Goal: Transaction & Acquisition: Purchase product/service

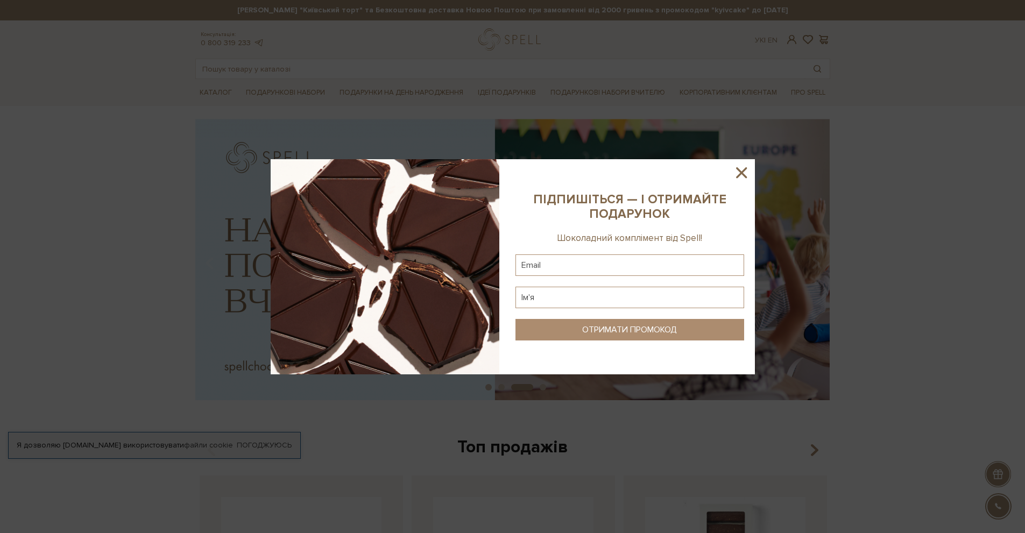
click at [748, 169] on icon at bounding box center [741, 173] width 18 height 18
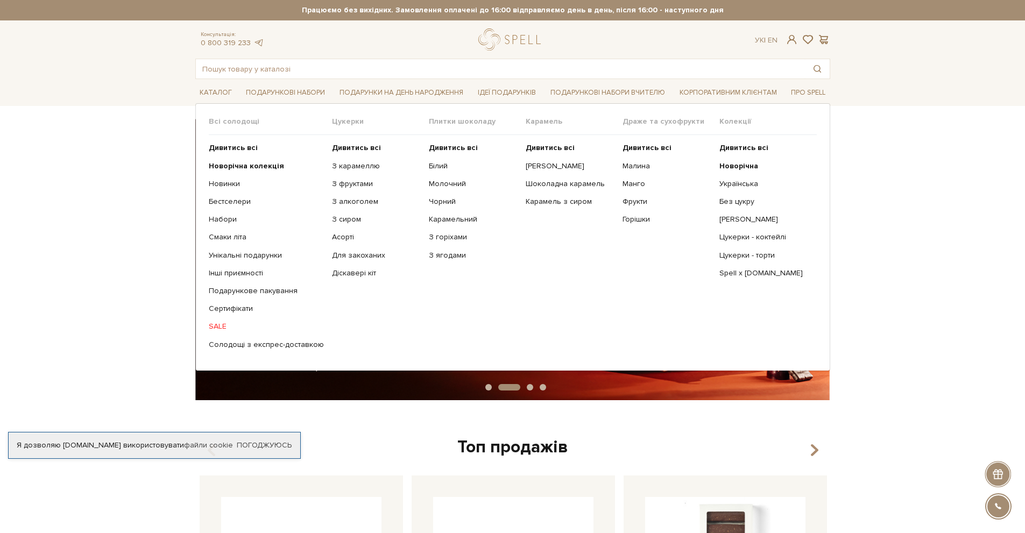
click at [217, 326] on link "SALE" at bounding box center [266, 327] width 115 height 10
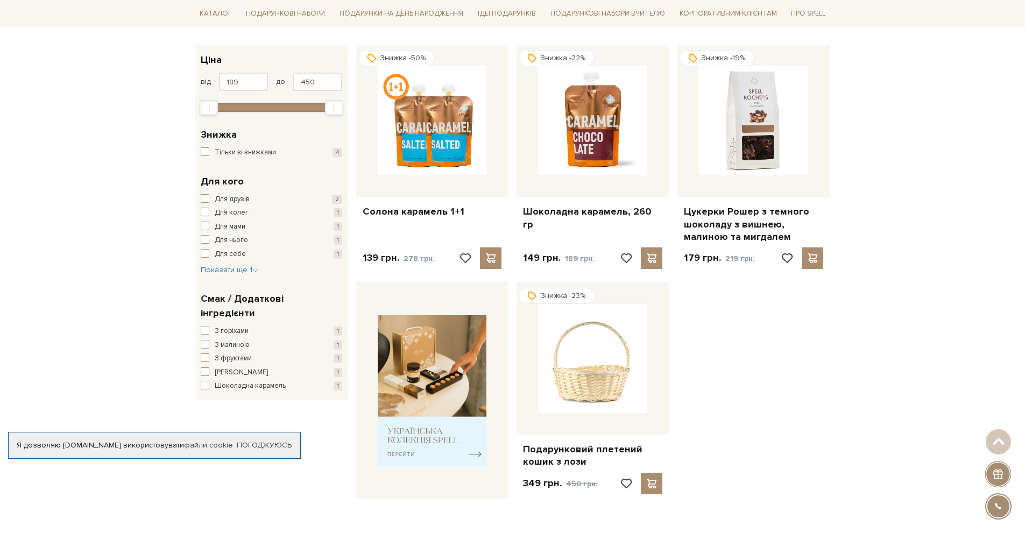
scroll to position [161, 0]
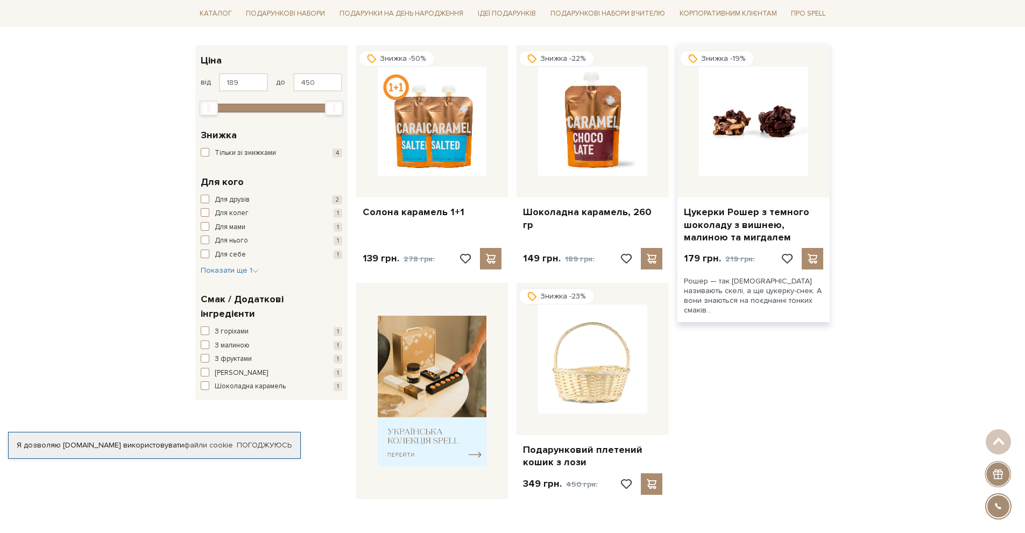
click at [770, 133] on img at bounding box center [753, 121] width 109 height 109
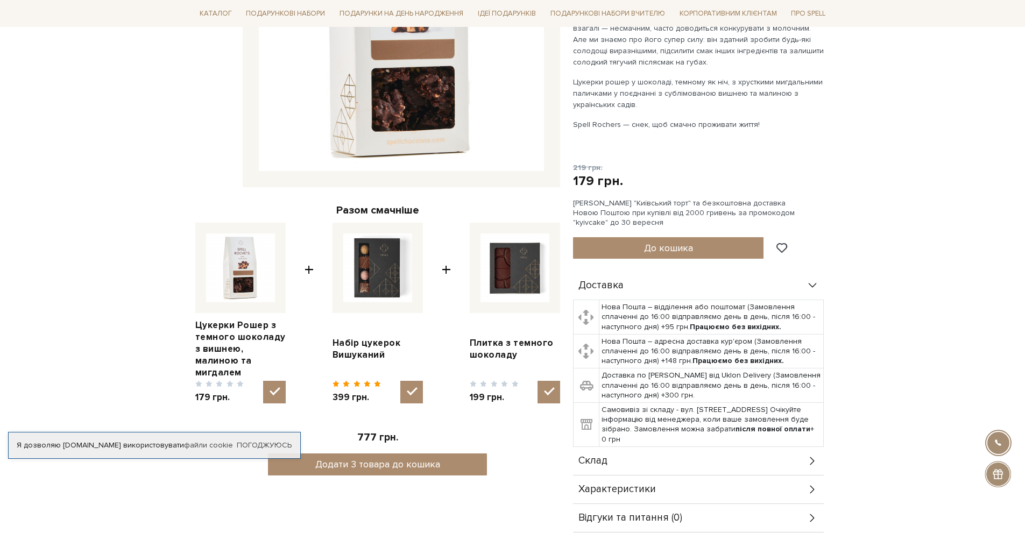
scroll to position [54, 0]
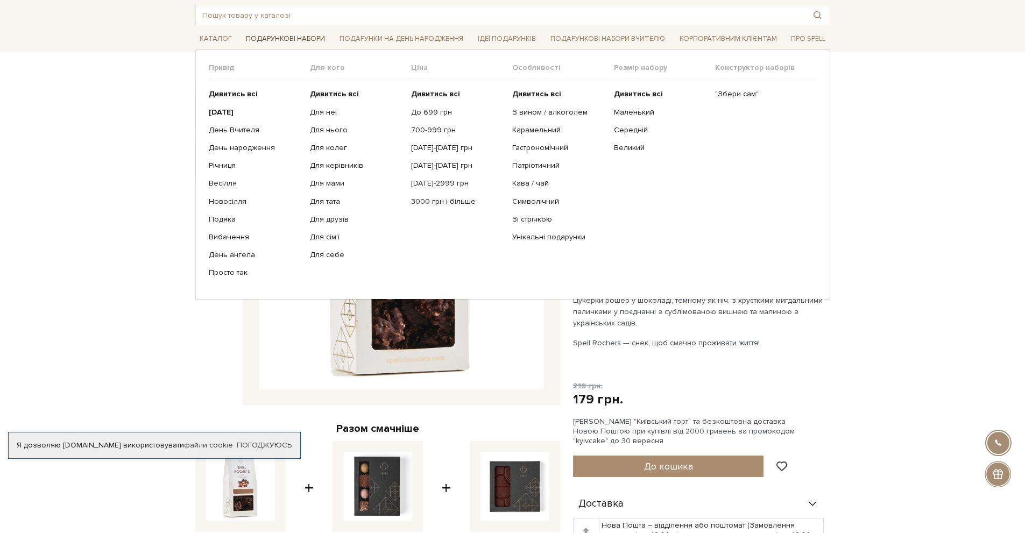
click at [286, 38] on link "Подарункові набори" at bounding box center [286, 39] width 88 height 17
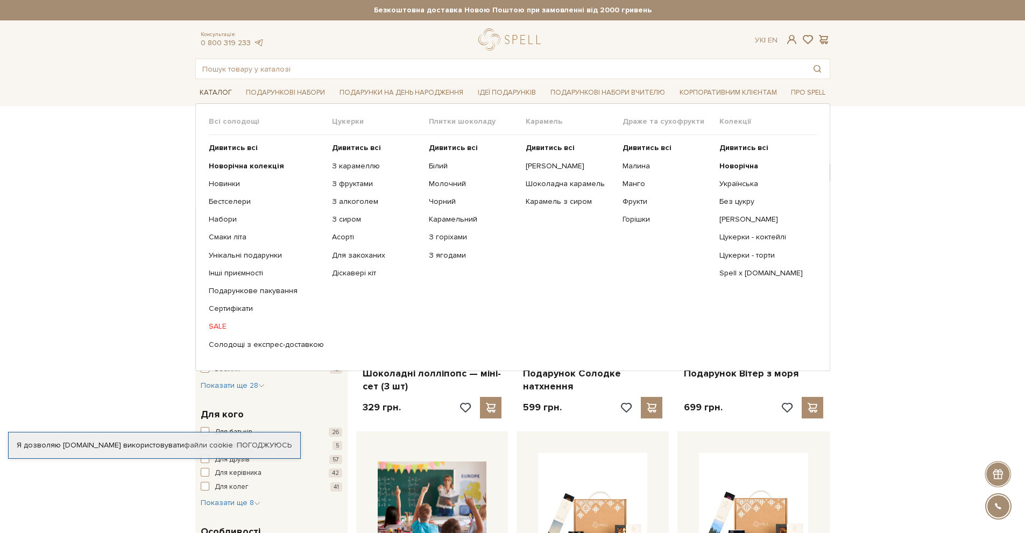
click at [225, 92] on link "Каталог" at bounding box center [215, 92] width 41 height 17
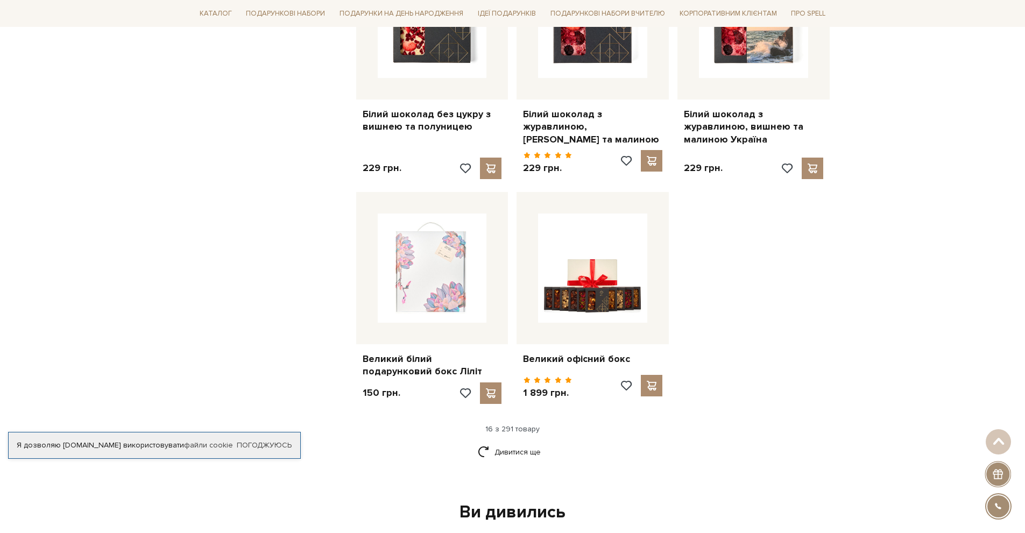
scroll to position [1292, 0]
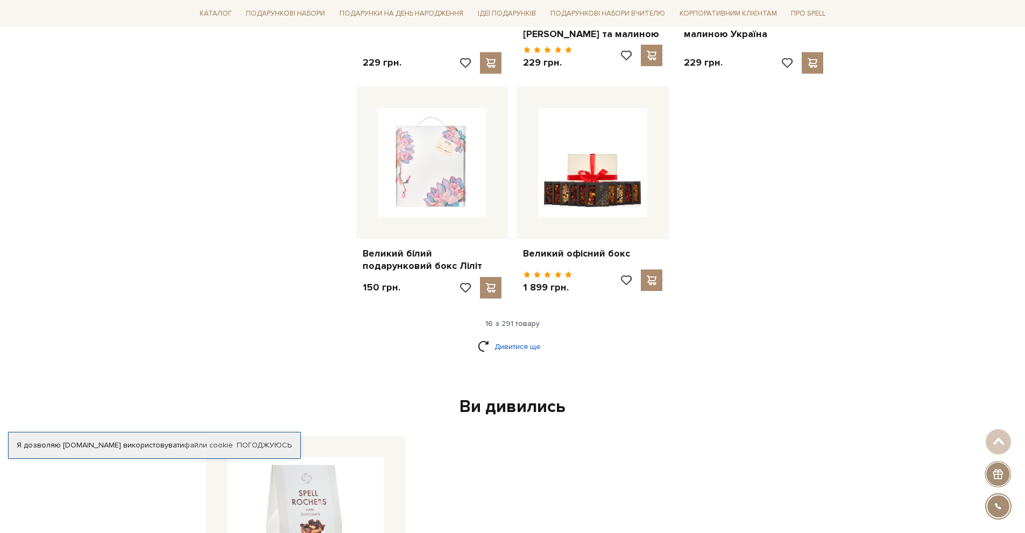
click at [503, 337] on link "Дивитися ще" at bounding box center [513, 346] width 70 height 19
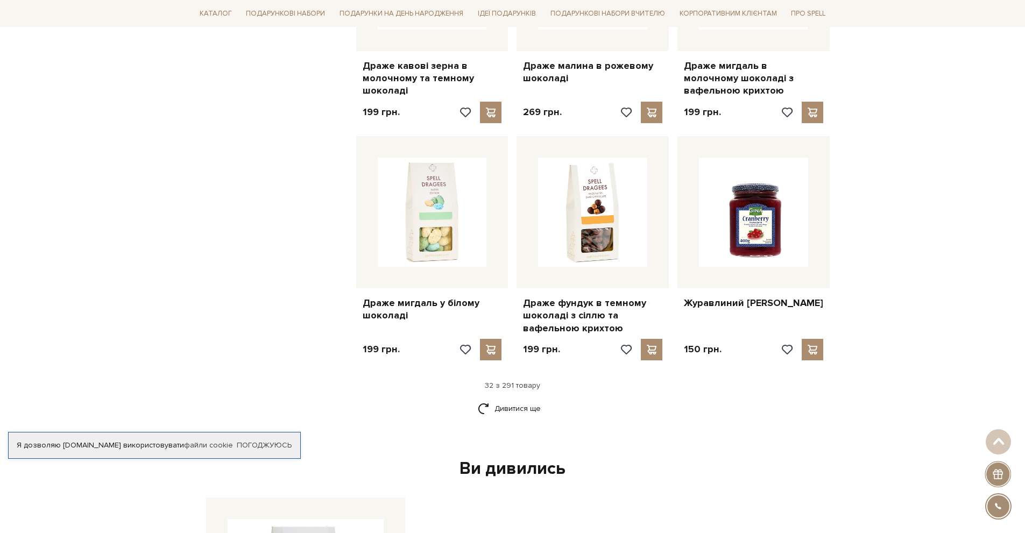
scroll to position [2368, 0]
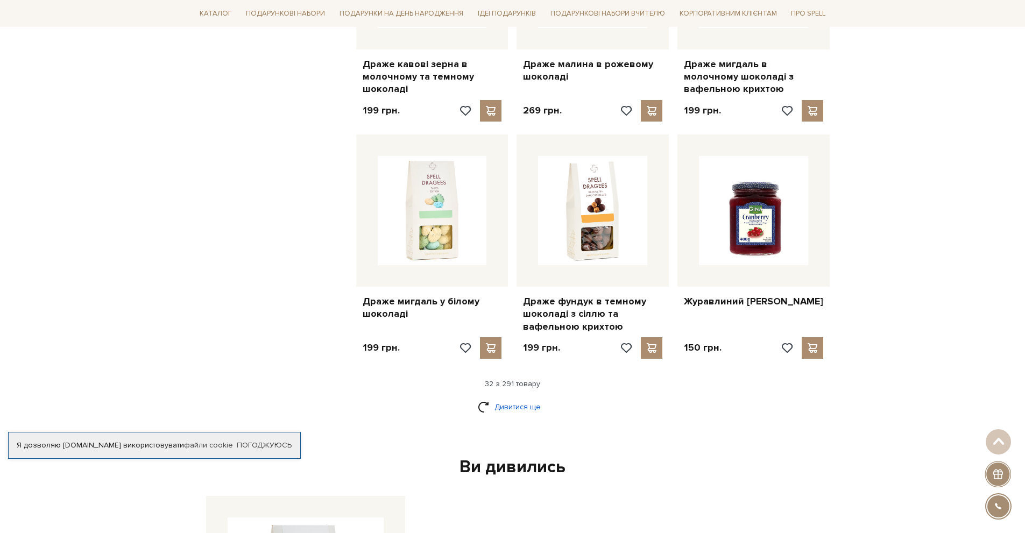
click at [517, 398] on link "Дивитися ще" at bounding box center [513, 407] width 70 height 19
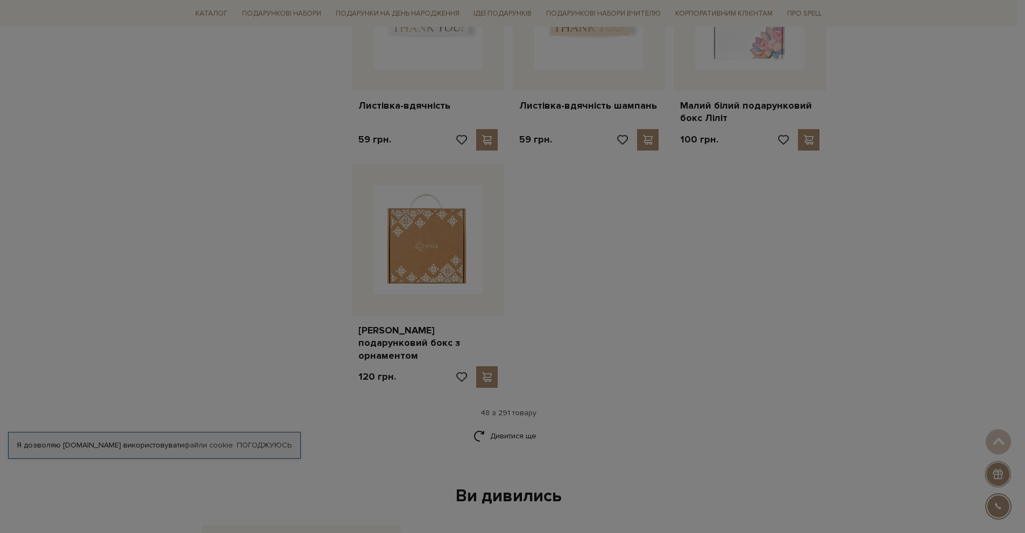
scroll to position [3713, 0]
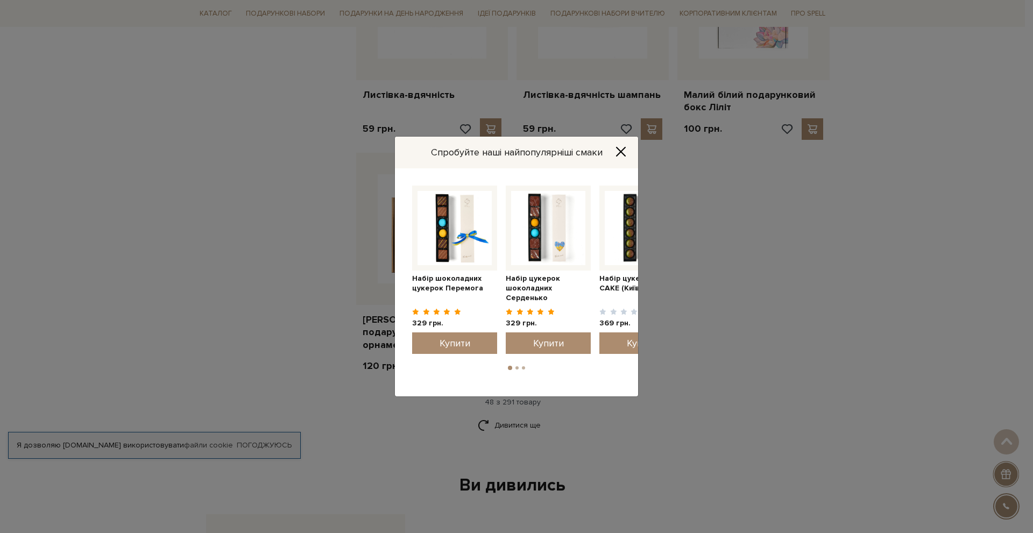
click at [616, 153] on icon "Close" at bounding box center [621, 151] width 11 height 11
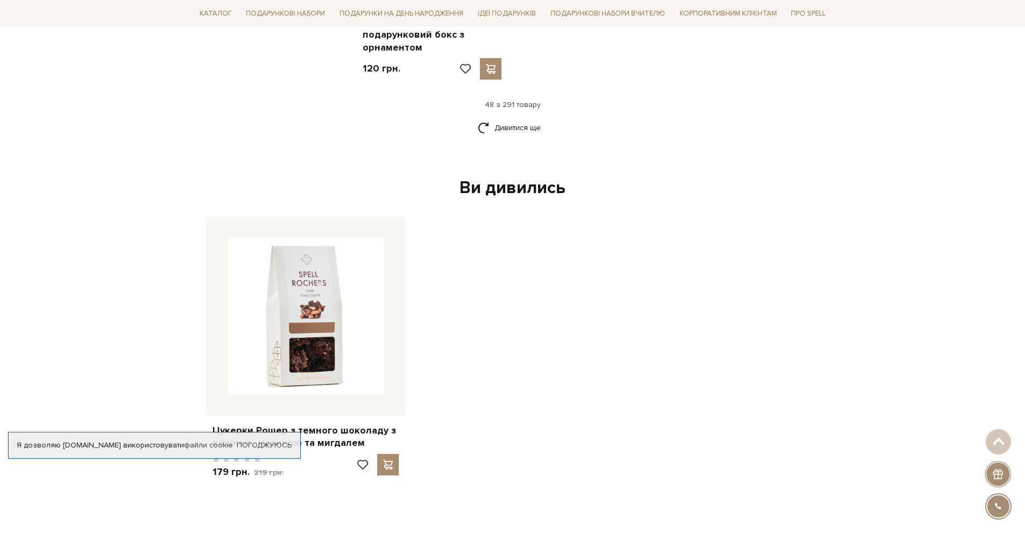
scroll to position [4036, 0]
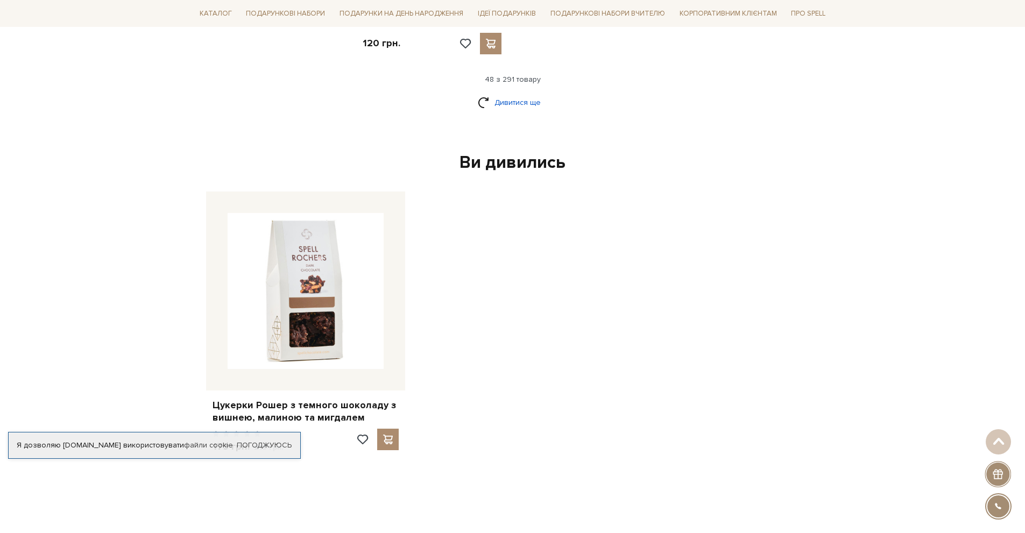
click at [515, 93] on link "Дивитися ще" at bounding box center [513, 102] width 70 height 19
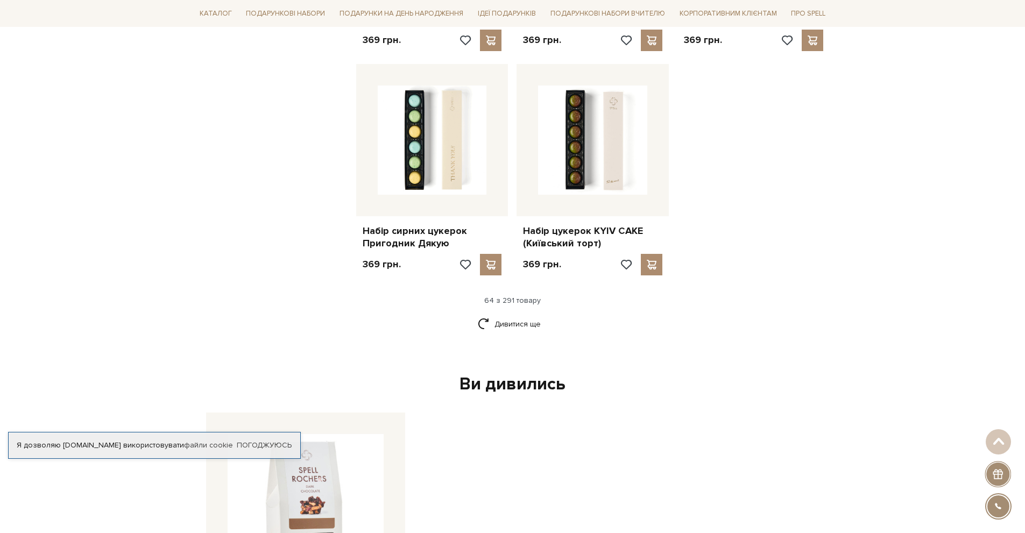
scroll to position [5005, 0]
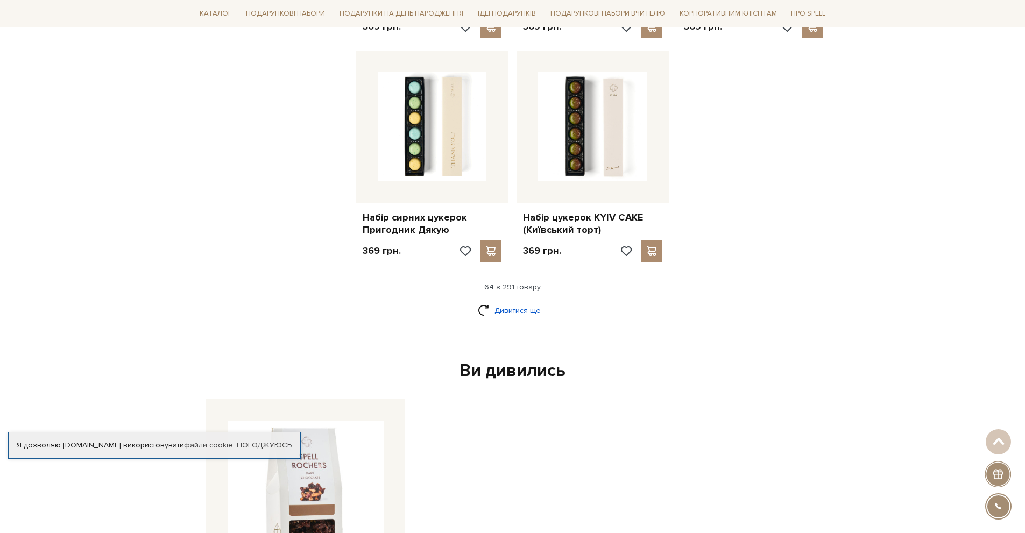
click at [517, 301] on link "Дивитися ще" at bounding box center [513, 310] width 70 height 19
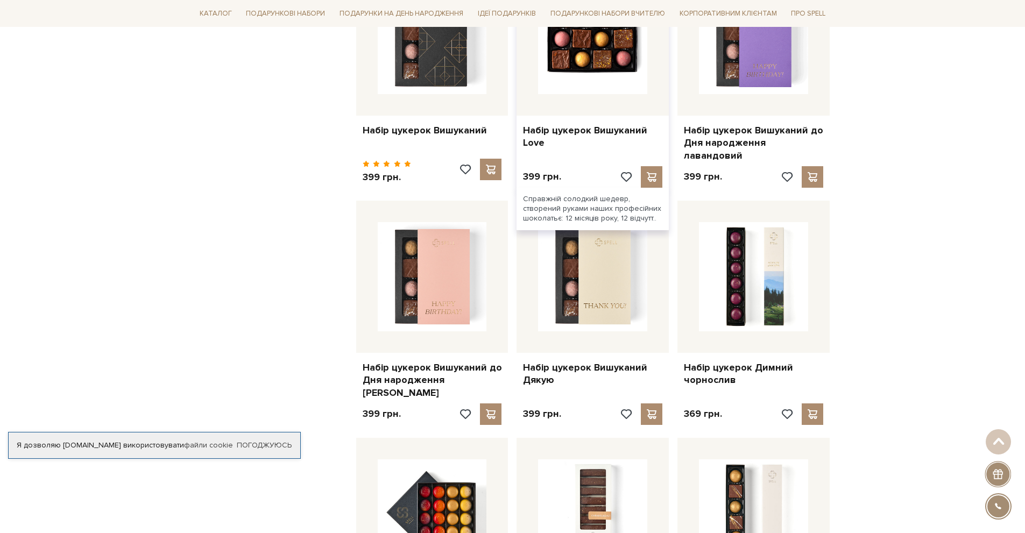
scroll to position [6028, 0]
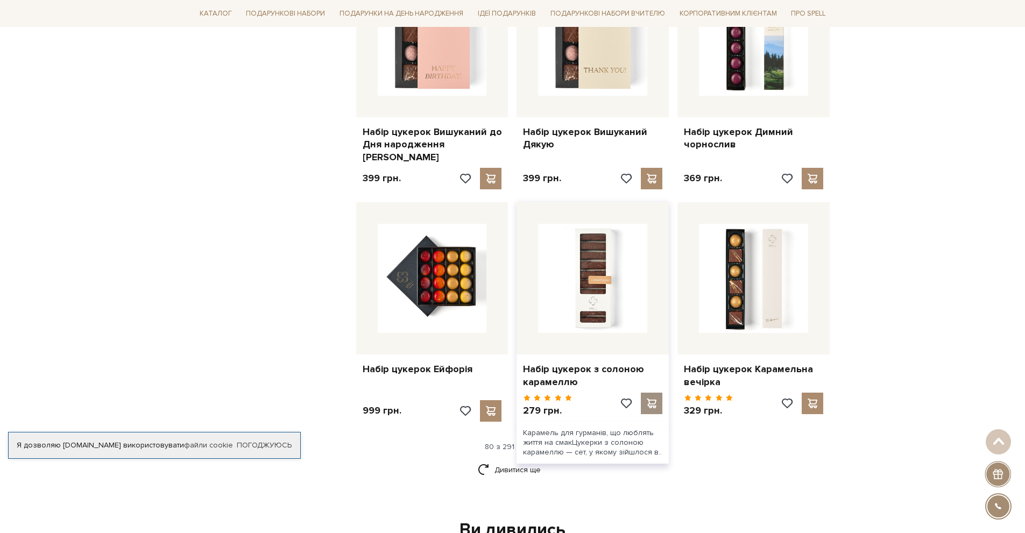
click at [652, 399] on span at bounding box center [651, 404] width 13 height 10
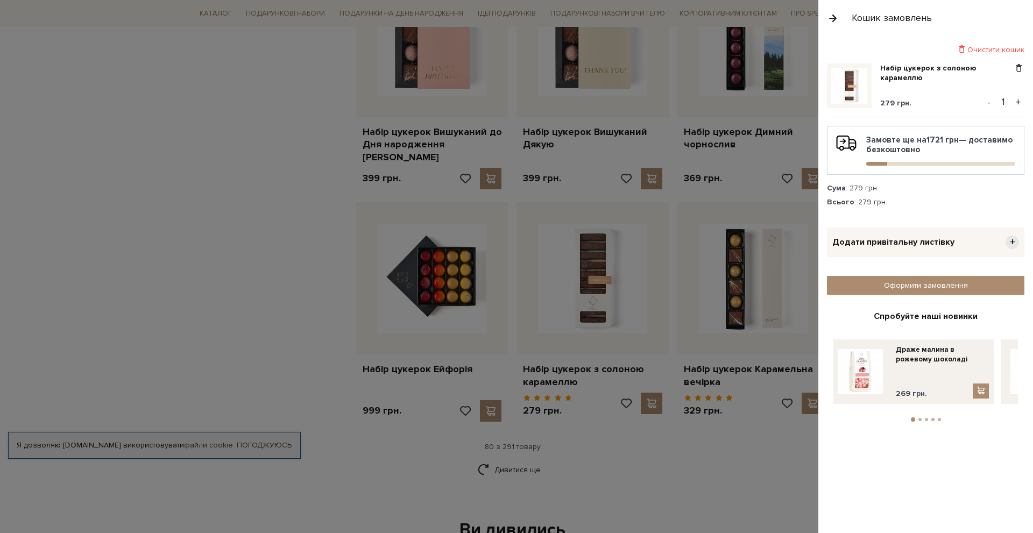
click at [524, 397] on div at bounding box center [516, 266] width 1033 height 533
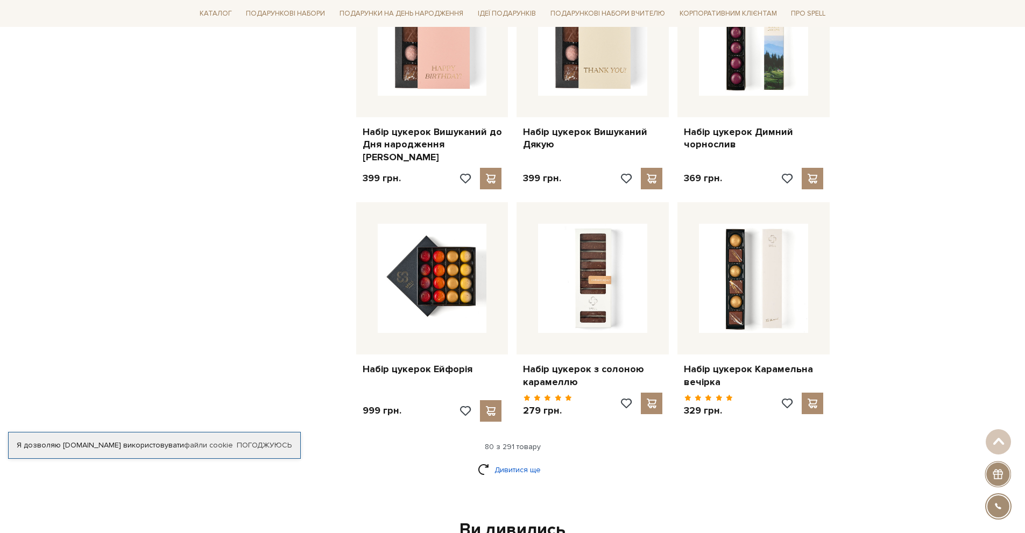
click at [523, 461] on link "Дивитися ще" at bounding box center [513, 470] width 70 height 19
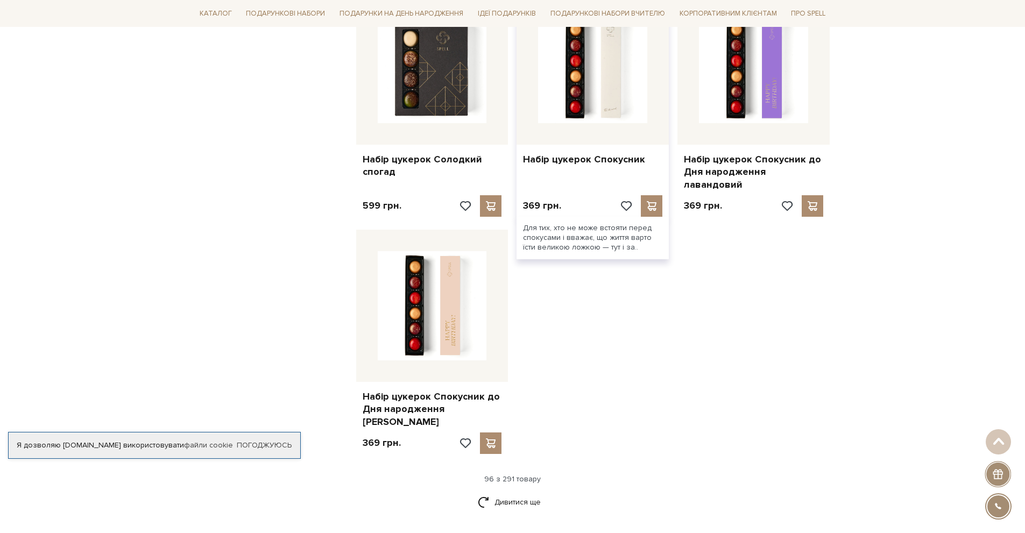
scroll to position [7427, 0]
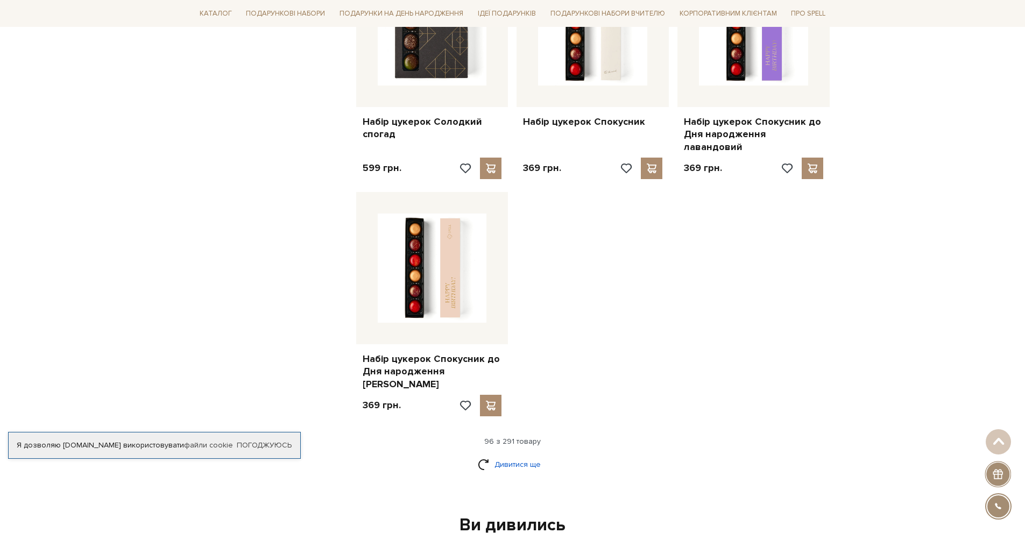
click at [523, 455] on link "Дивитися ще" at bounding box center [513, 464] width 70 height 19
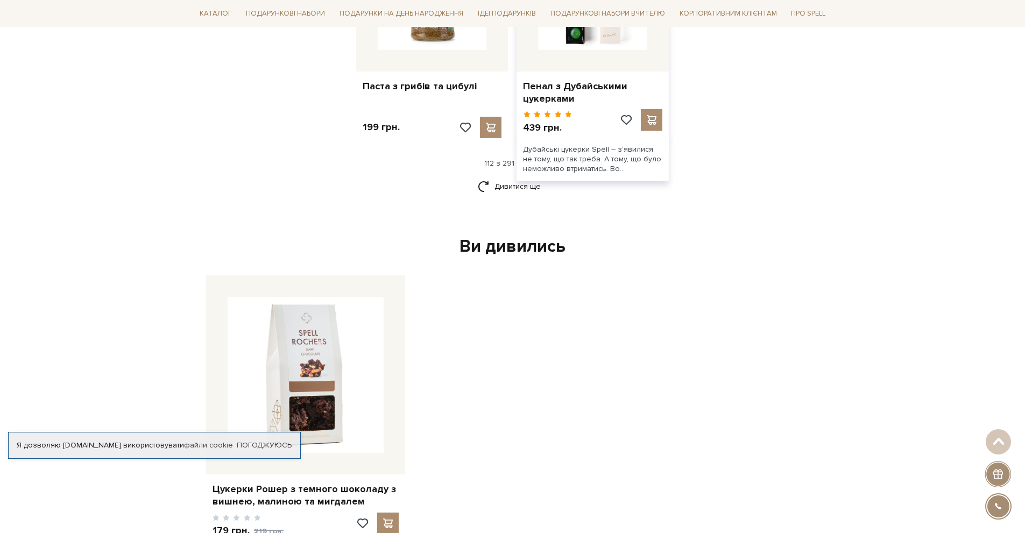
scroll to position [8611, 0]
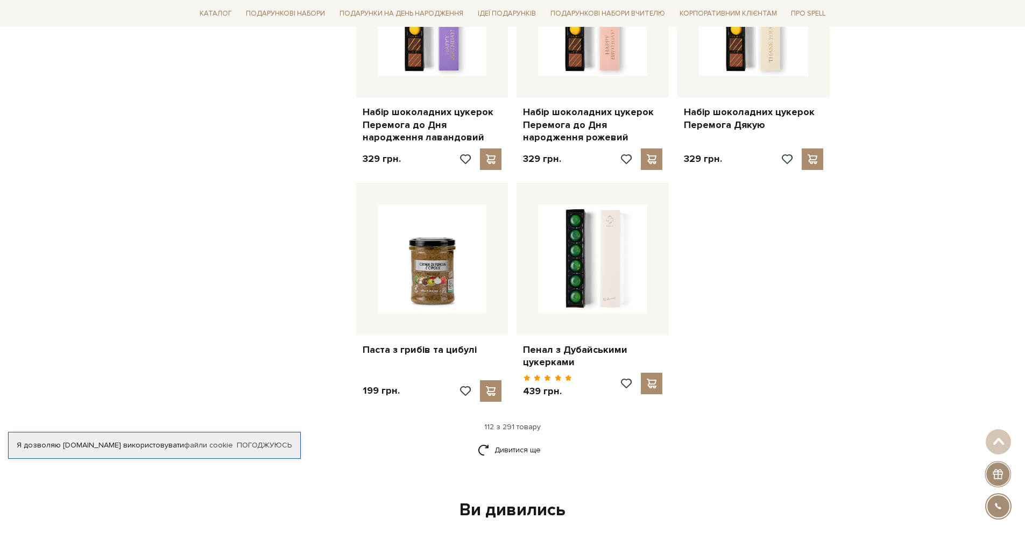
click at [515, 441] on div "Дивитися ще" at bounding box center [513, 457] width 644 height 32
click at [514, 441] on link "Дивитися ще" at bounding box center [513, 450] width 70 height 19
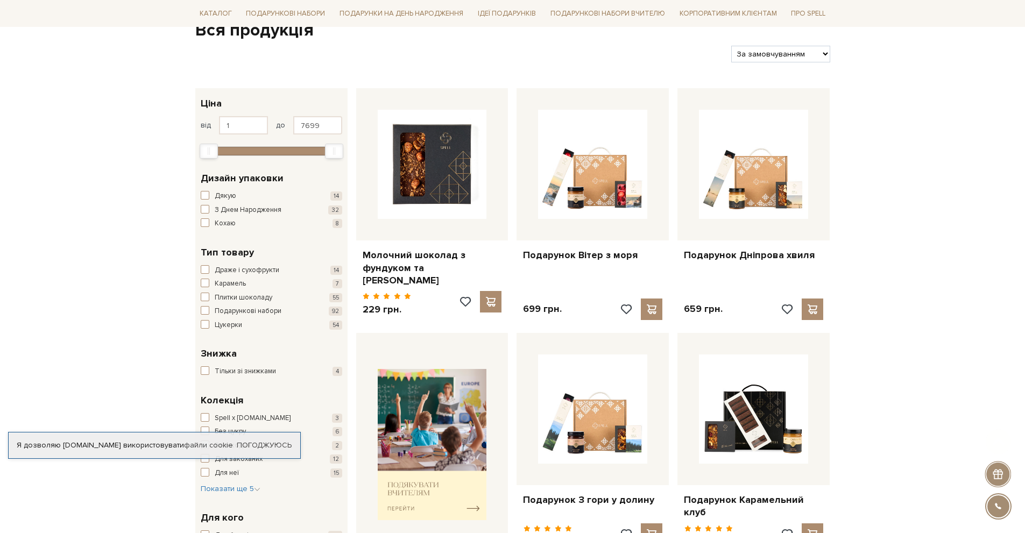
scroll to position [161, 0]
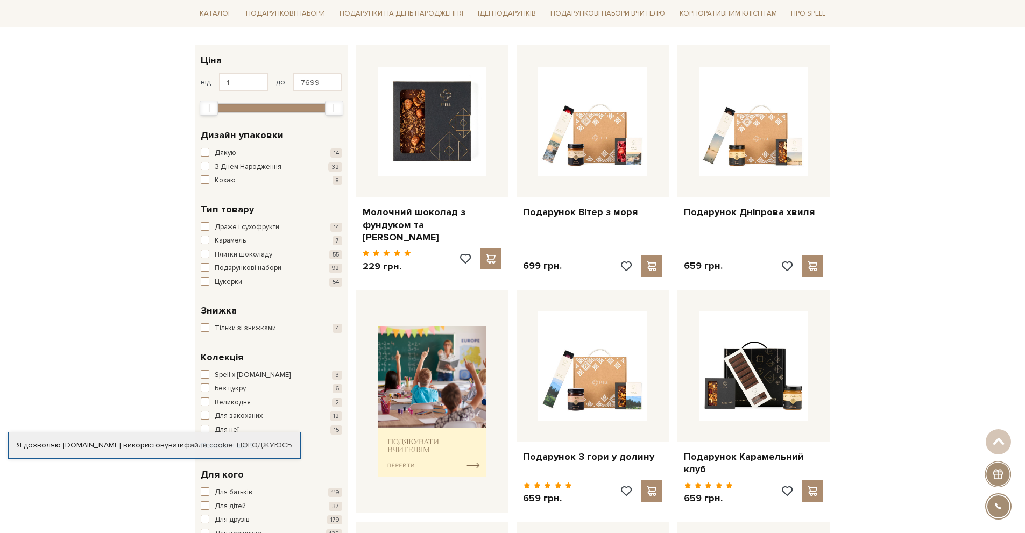
click at [218, 239] on span "Карамель" at bounding box center [230, 241] width 31 height 11
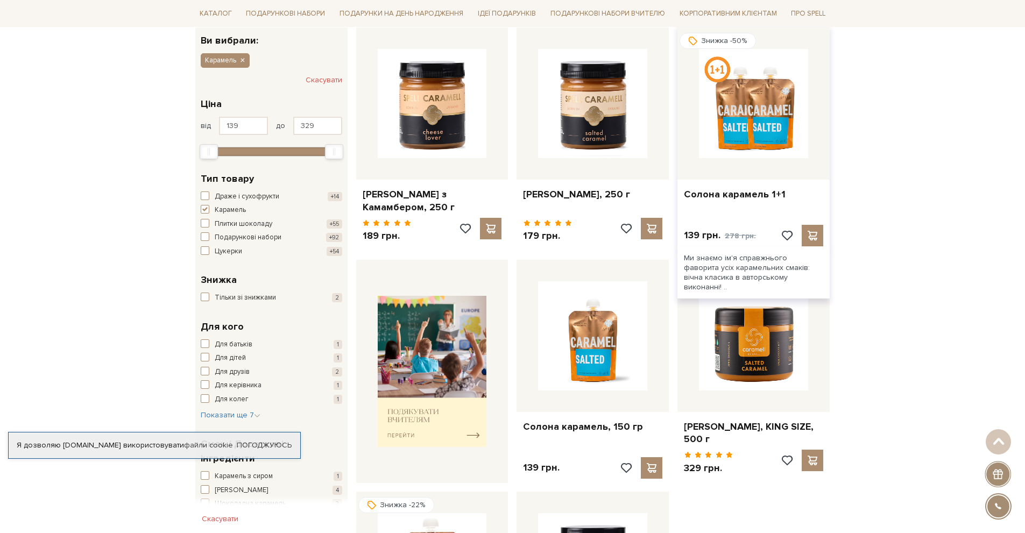
scroll to position [161, 0]
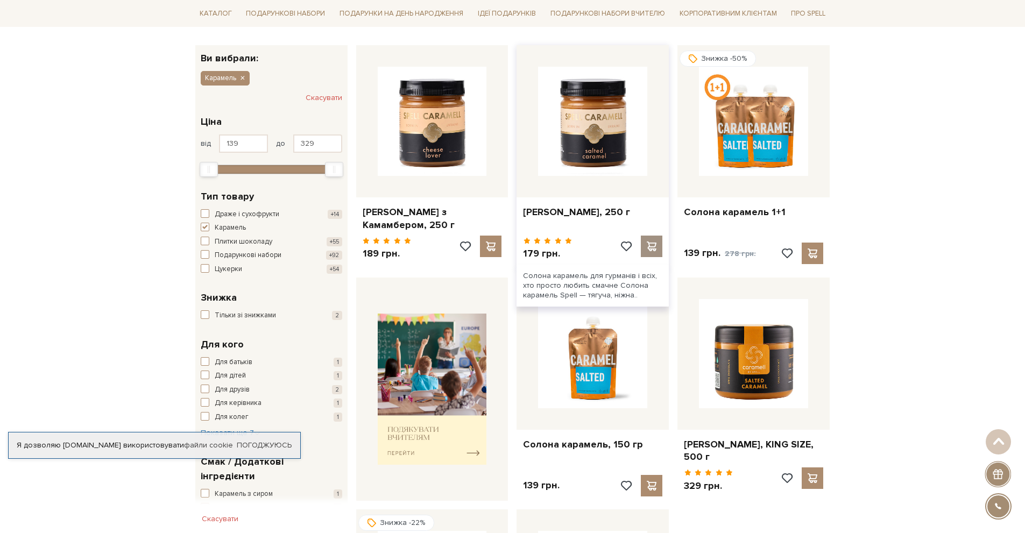
click at [646, 249] on span at bounding box center [651, 247] width 13 height 10
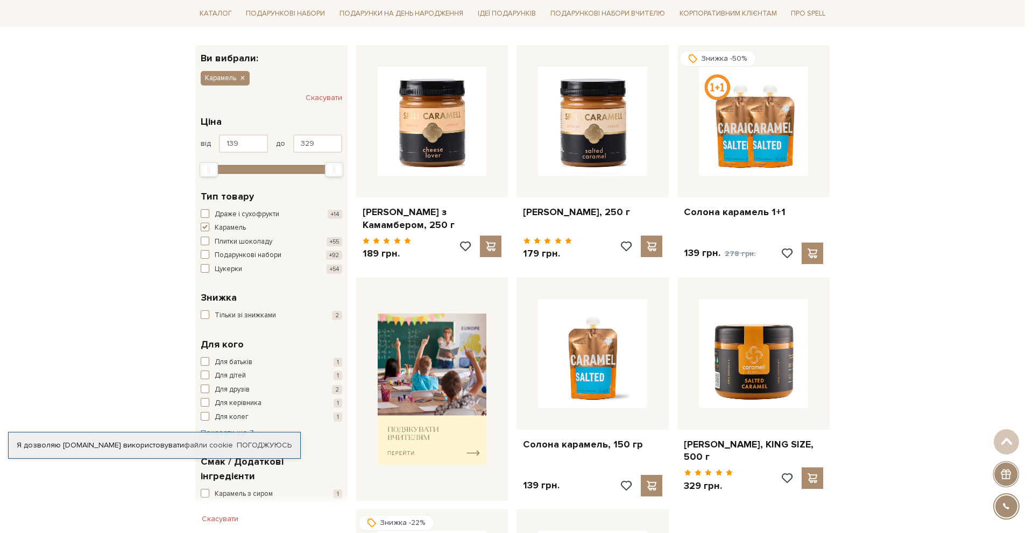
click at [147, 94] on div at bounding box center [516, 266] width 1033 height 533
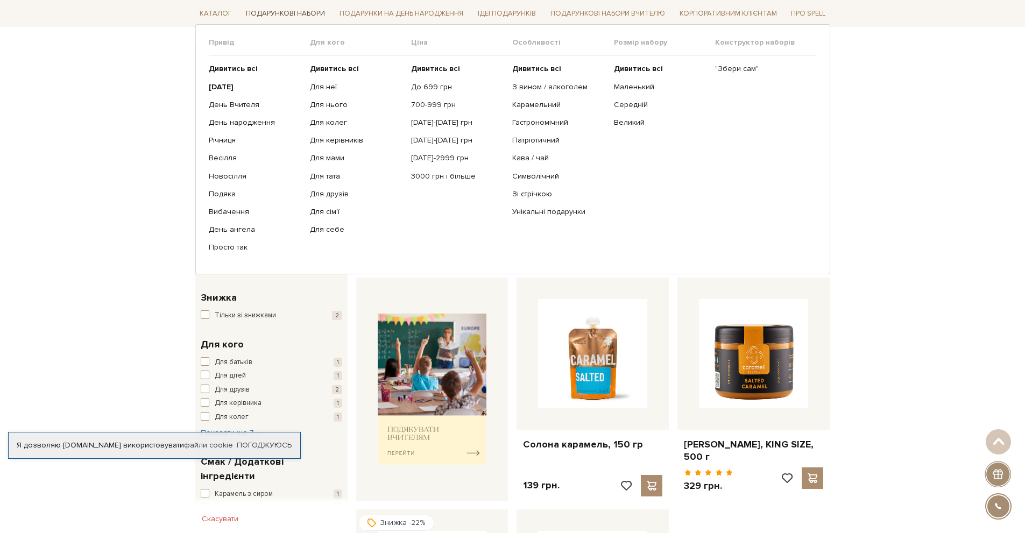
click at [270, 13] on link "Подарункові набори" at bounding box center [286, 13] width 88 height 17
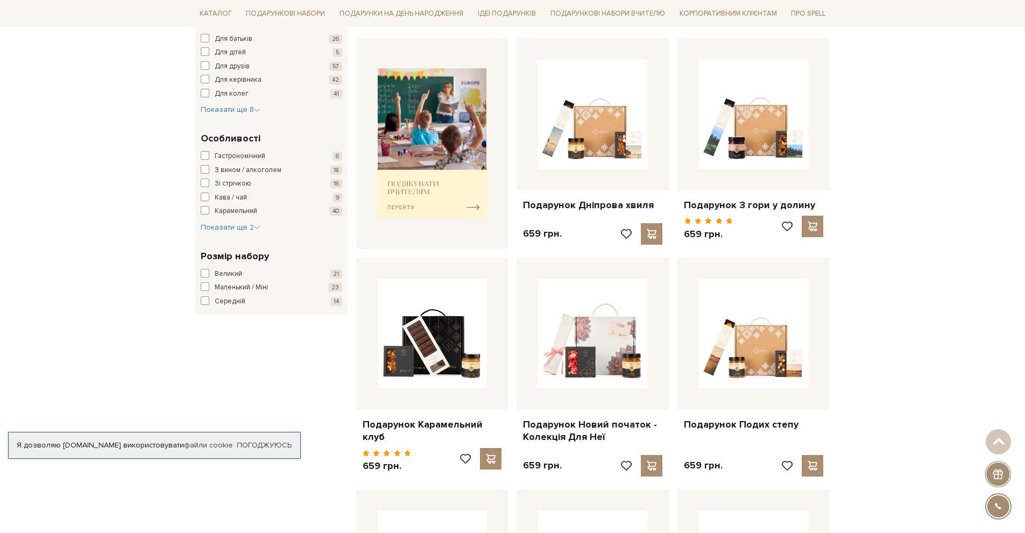
scroll to position [431, 0]
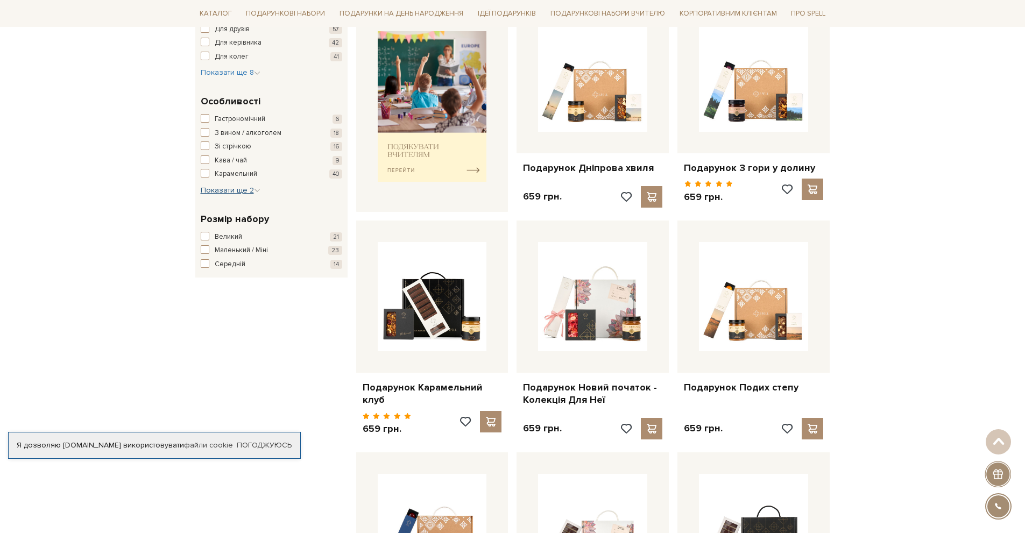
click at [216, 189] on span "Показати ще 2" at bounding box center [231, 190] width 60 height 9
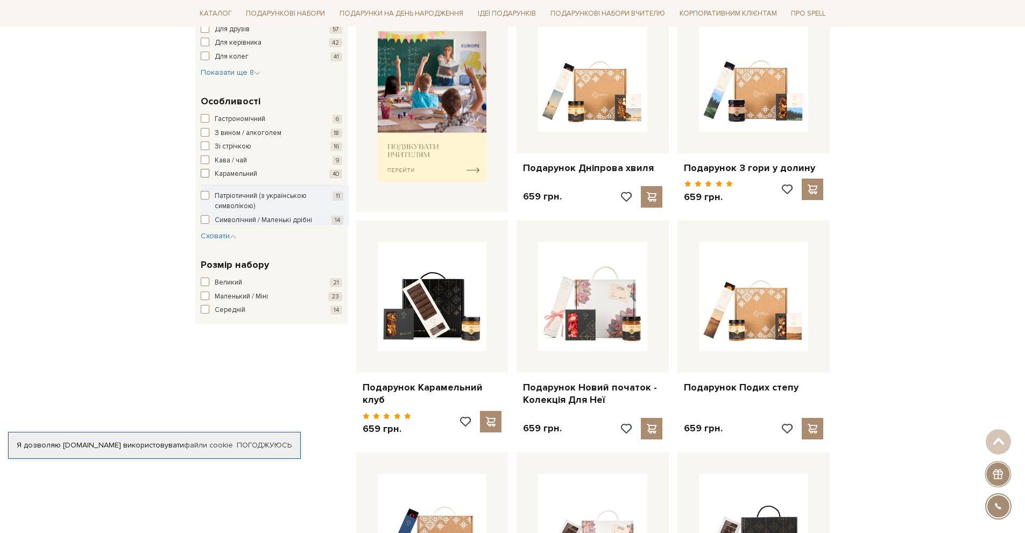
click at [202, 173] on span "button" at bounding box center [205, 173] width 9 height 9
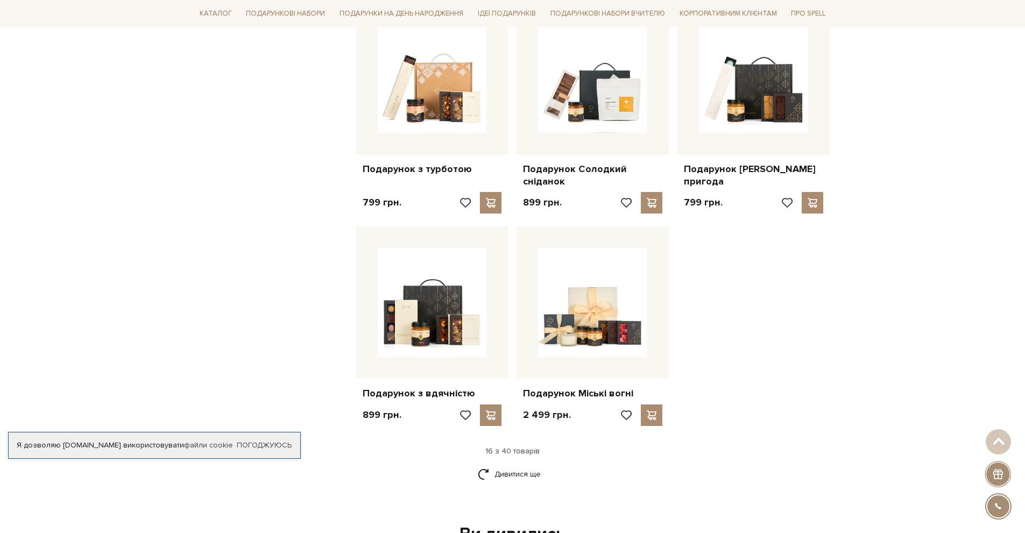
scroll to position [1292, 0]
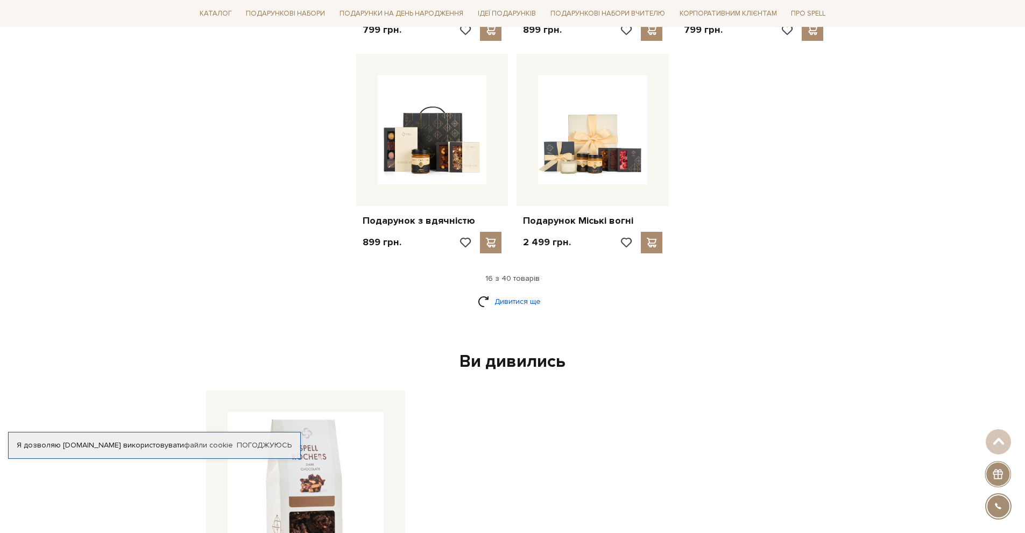
click at [517, 292] on link "Дивитися ще" at bounding box center [513, 301] width 70 height 19
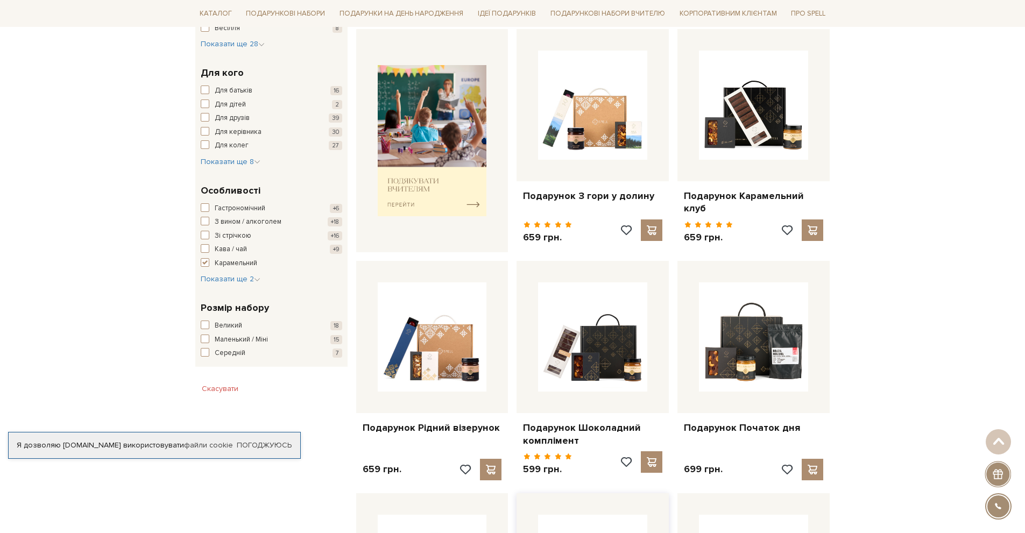
scroll to position [387, 0]
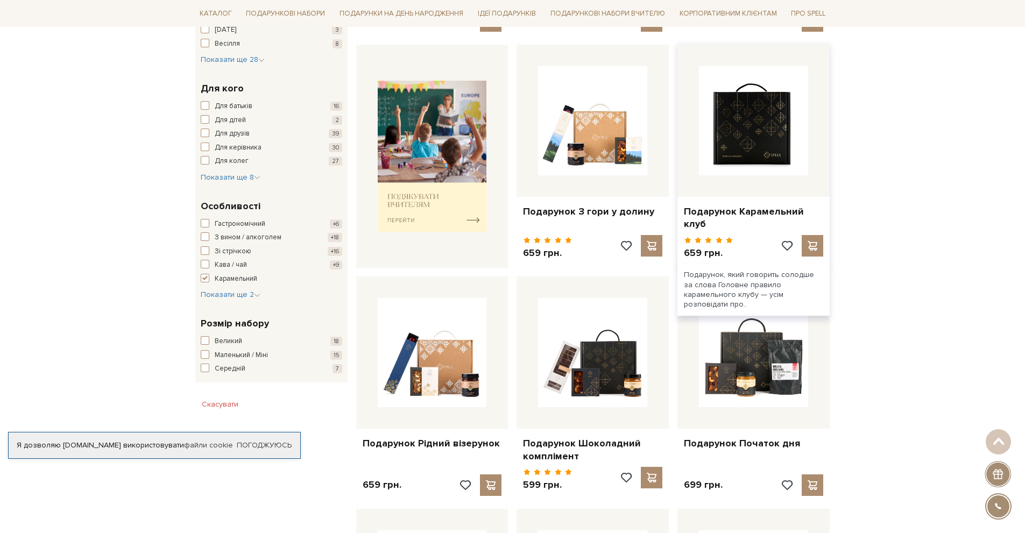
click at [741, 132] on img at bounding box center [753, 120] width 109 height 109
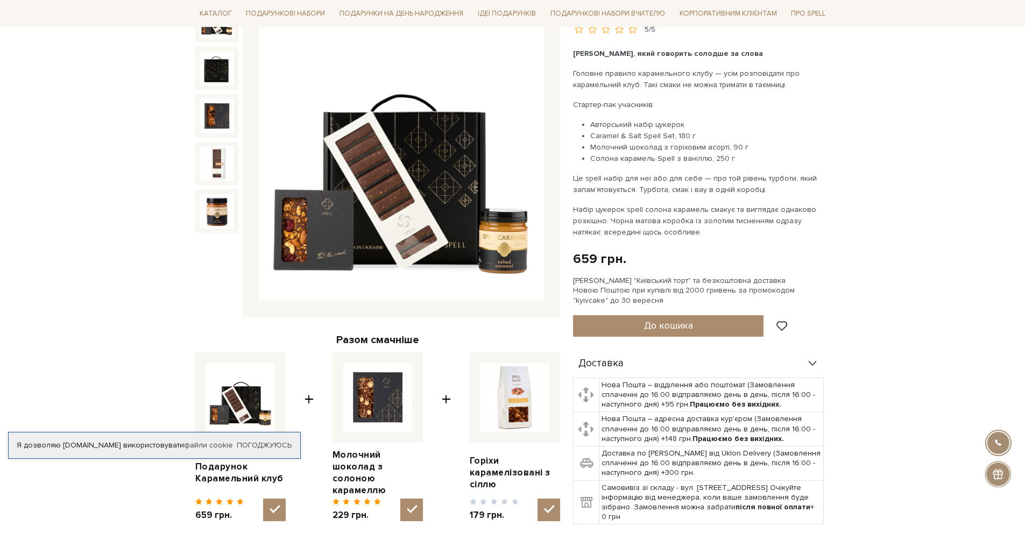
scroll to position [161, 0]
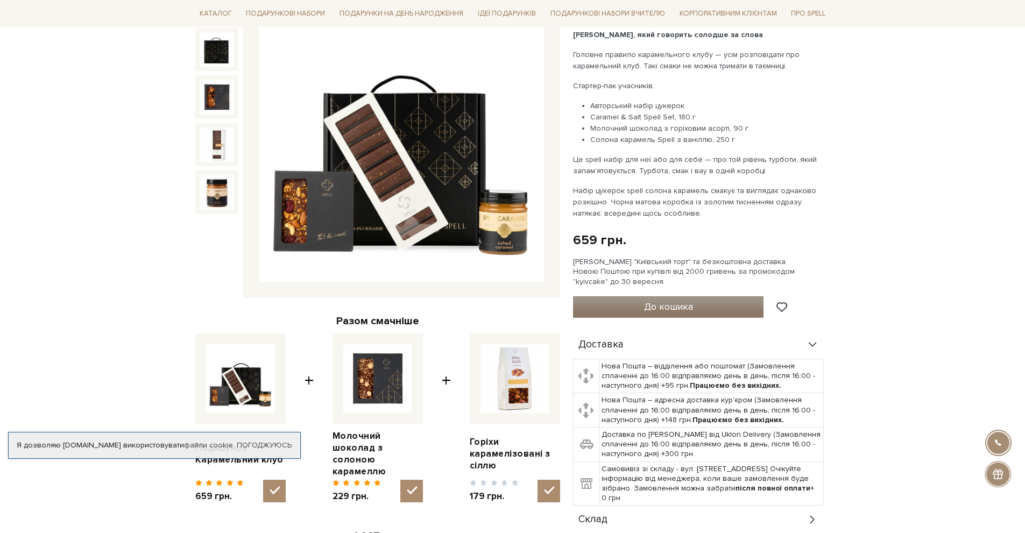
click at [703, 303] on button "До кошика" at bounding box center [668, 308] width 191 height 22
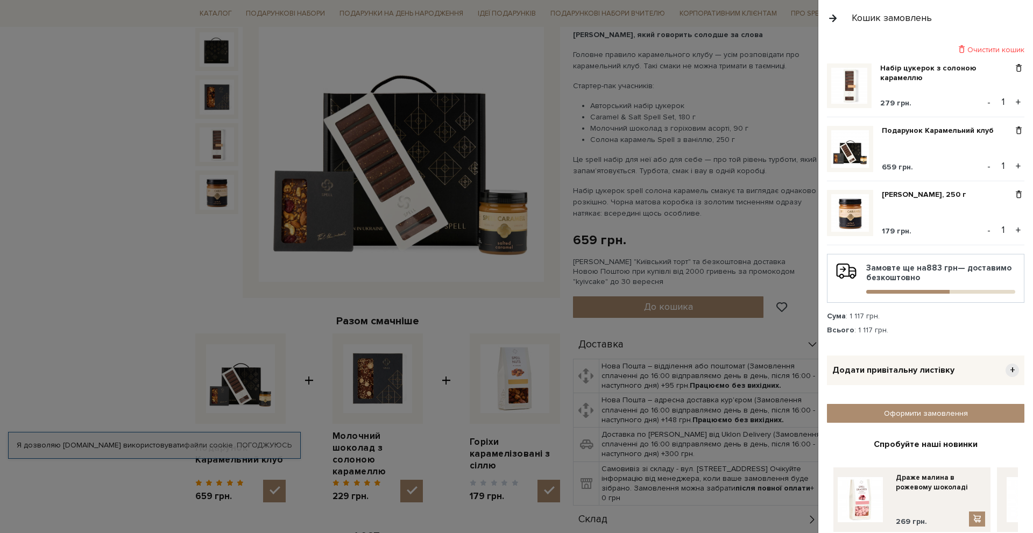
click at [711, 156] on div at bounding box center [516, 266] width 1033 height 533
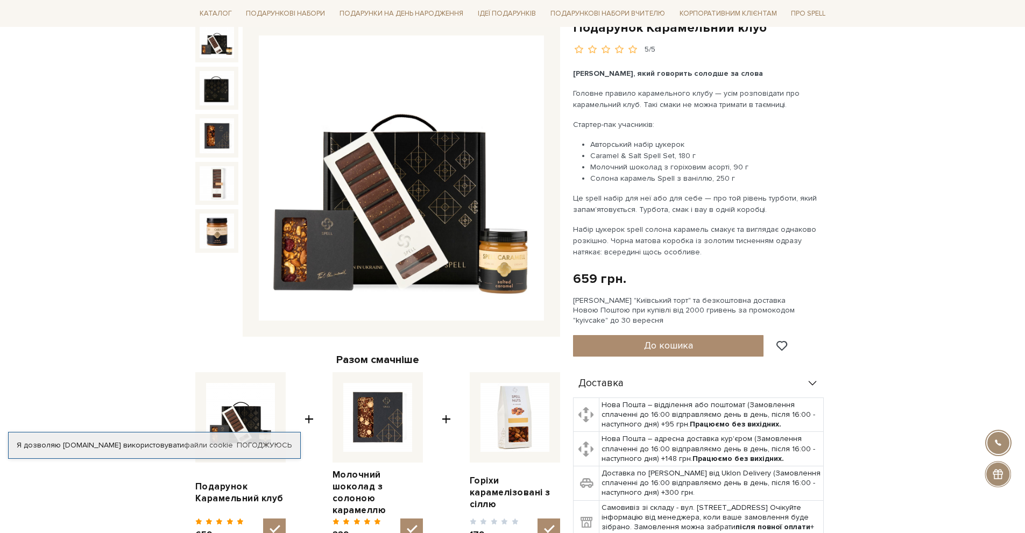
scroll to position [0, 0]
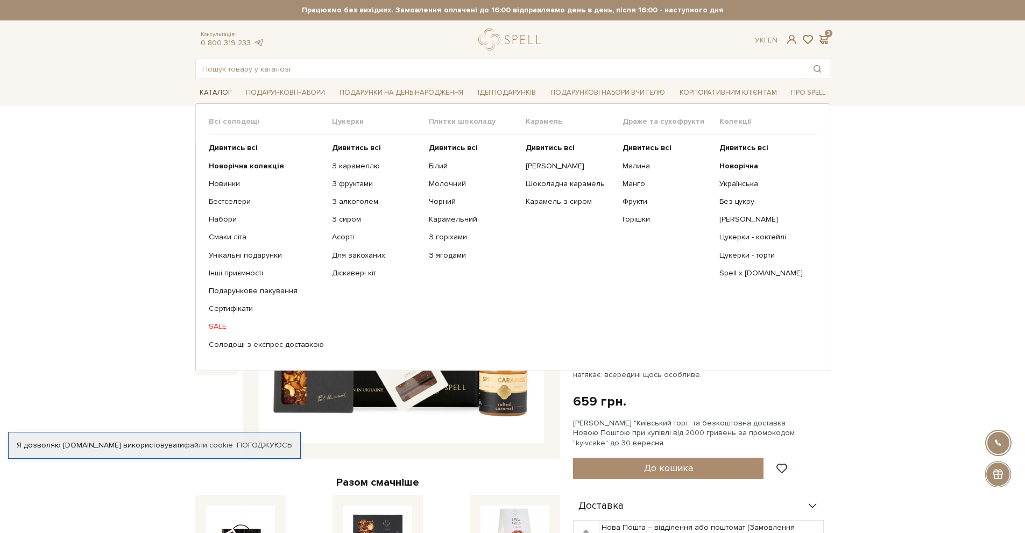
click at [209, 94] on link "Каталог" at bounding box center [215, 92] width 41 height 17
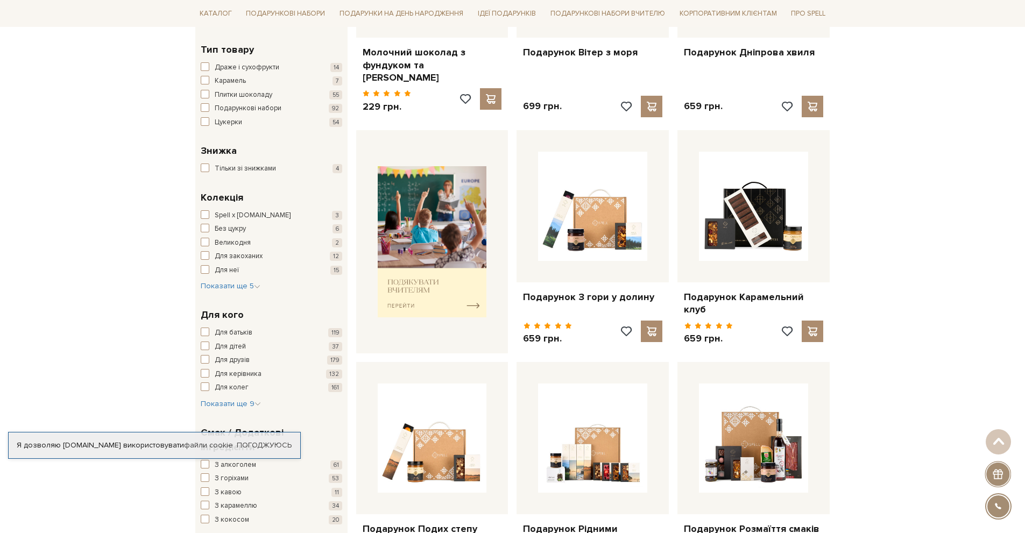
scroll to position [215, 0]
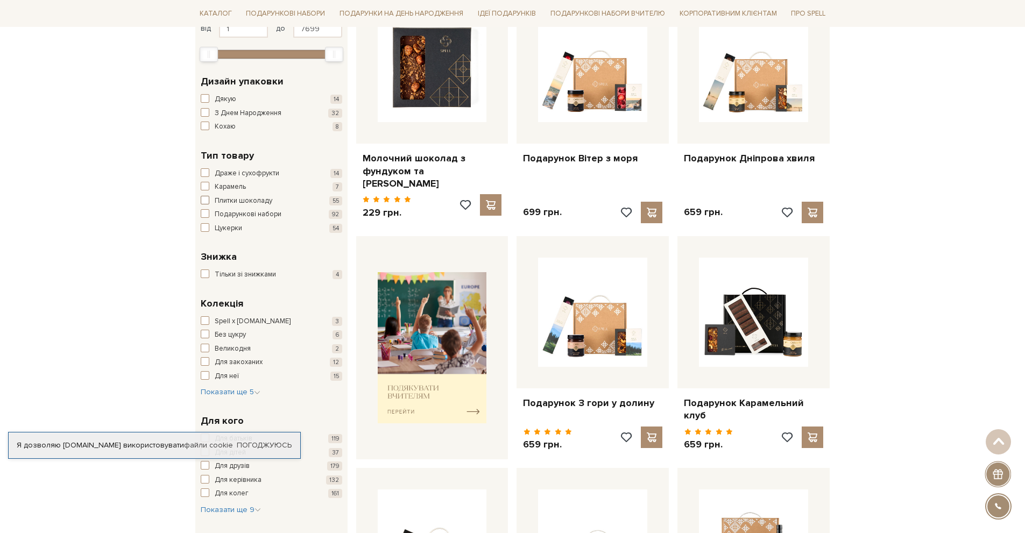
click at [203, 200] on span "button" at bounding box center [205, 200] width 9 height 9
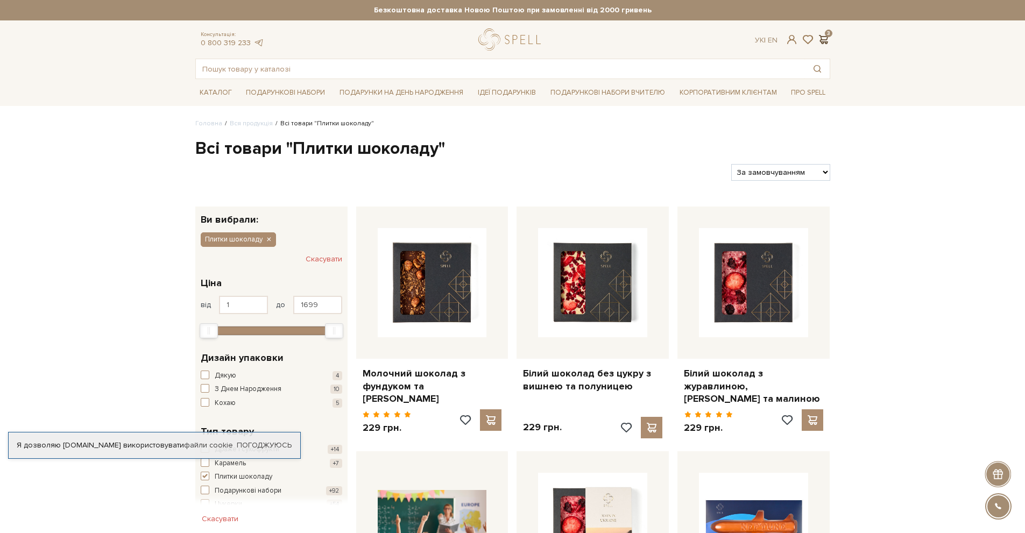
click at [817, 44] on span at bounding box center [823, 39] width 13 height 11
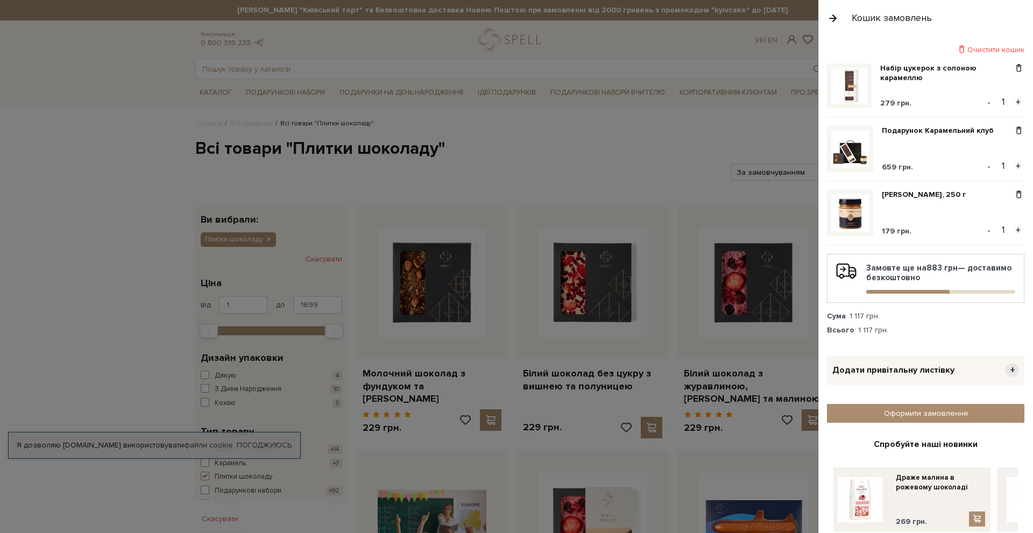
scroll to position [41, 0]
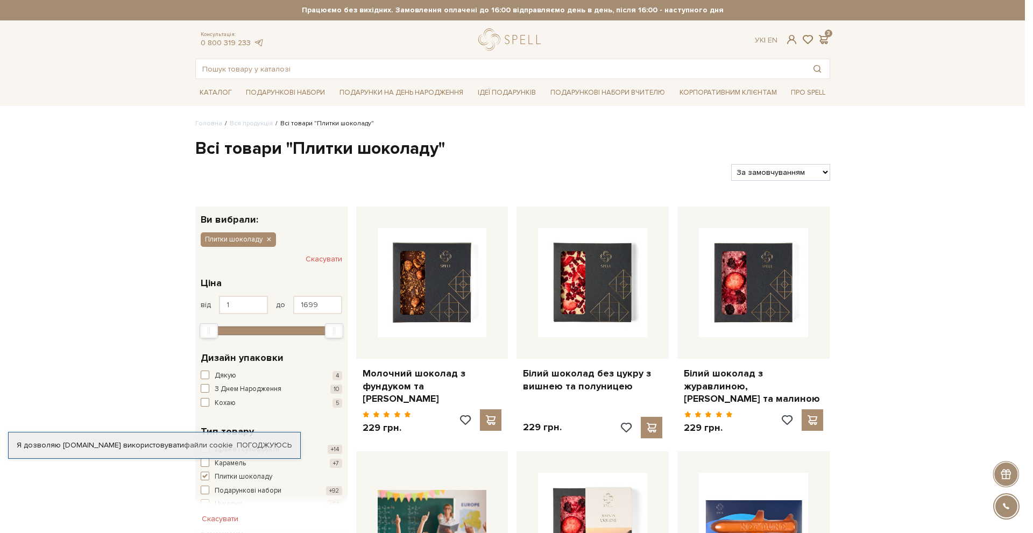
click at [636, 64] on div at bounding box center [516, 266] width 1033 height 533
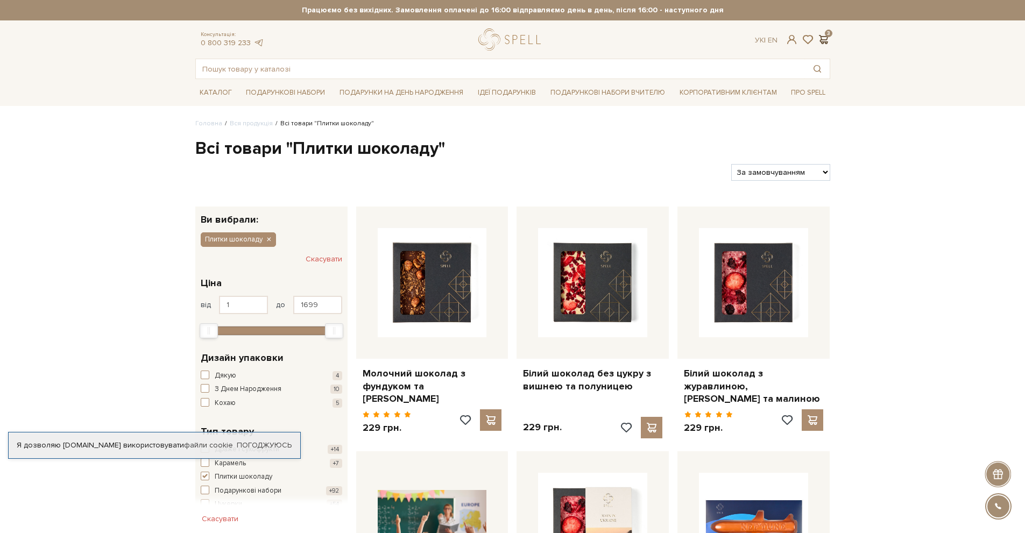
click at [825, 43] on span at bounding box center [823, 39] width 13 height 11
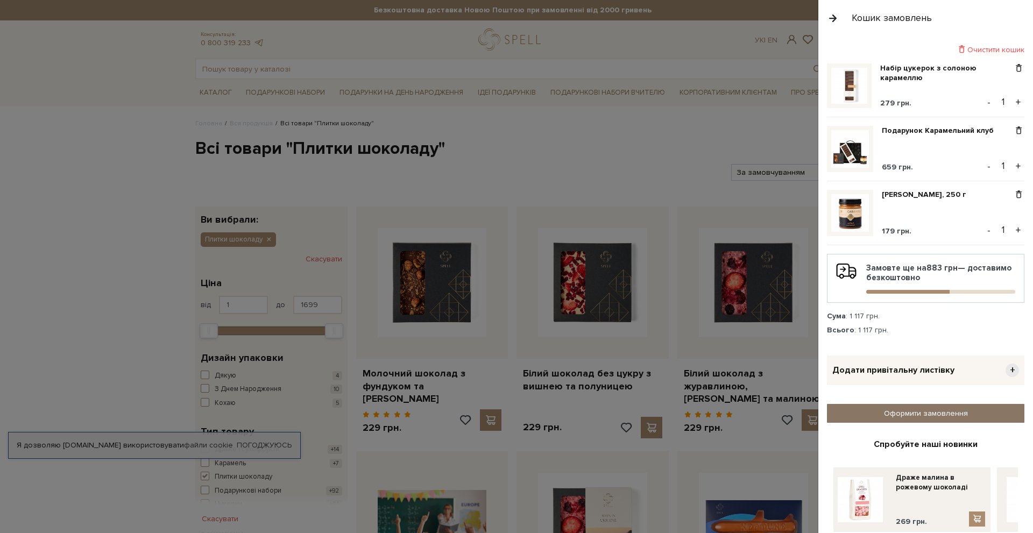
click at [908, 412] on link "Оформити замовлення" at bounding box center [926, 413] width 198 height 19
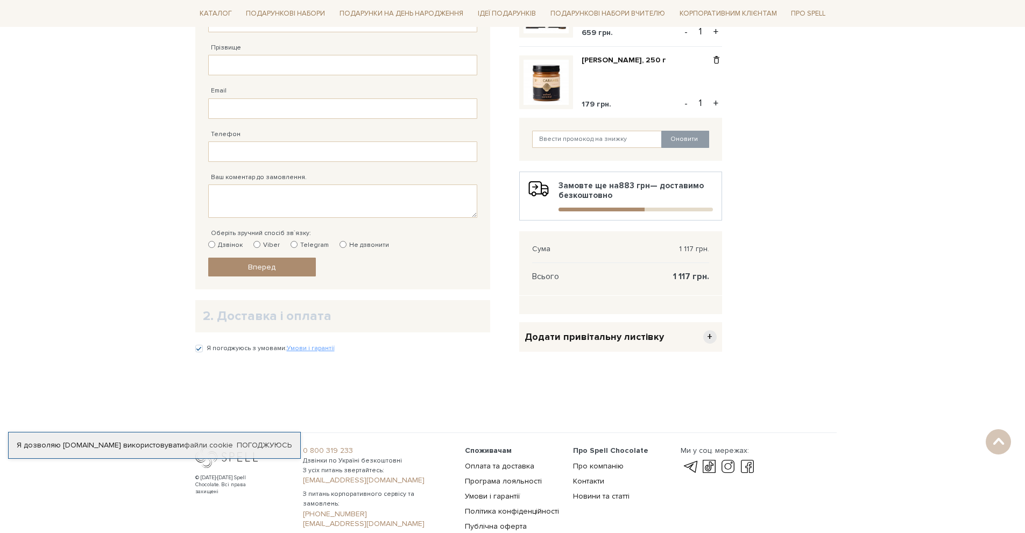
scroll to position [269, 0]
click at [264, 313] on h2 "2. Доставка і оплата" at bounding box center [343, 315] width 280 height 17
click at [209, 314] on h2 "2. Доставка і оплата" at bounding box center [343, 315] width 280 height 17
click at [251, 243] on div "Дзвінок Viber Telegram Не дзвонити" at bounding box center [342, 245] width 269 height 10
click at [257, 246] on input "Viber" at bounding box center [256, 244] width 7 height 7
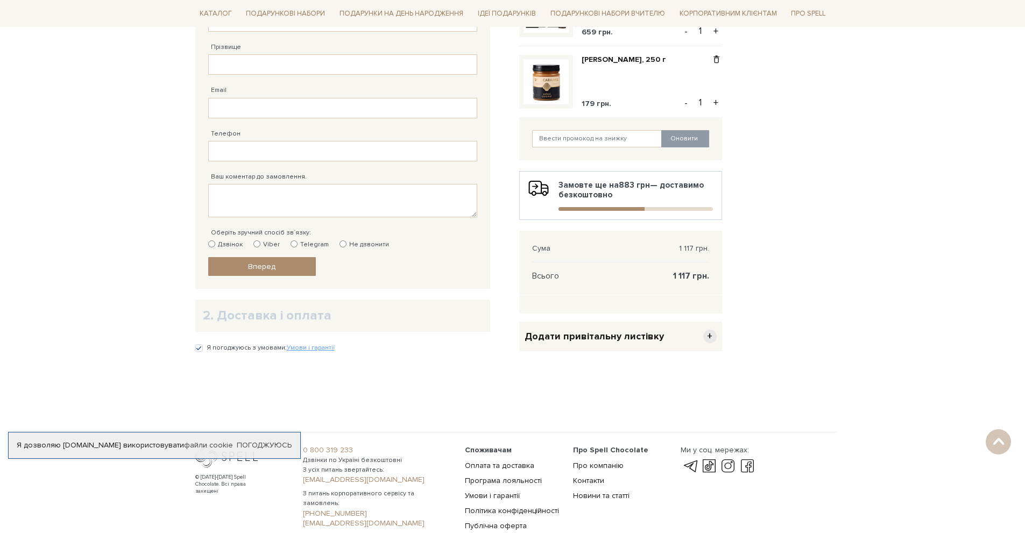
radio input "true"
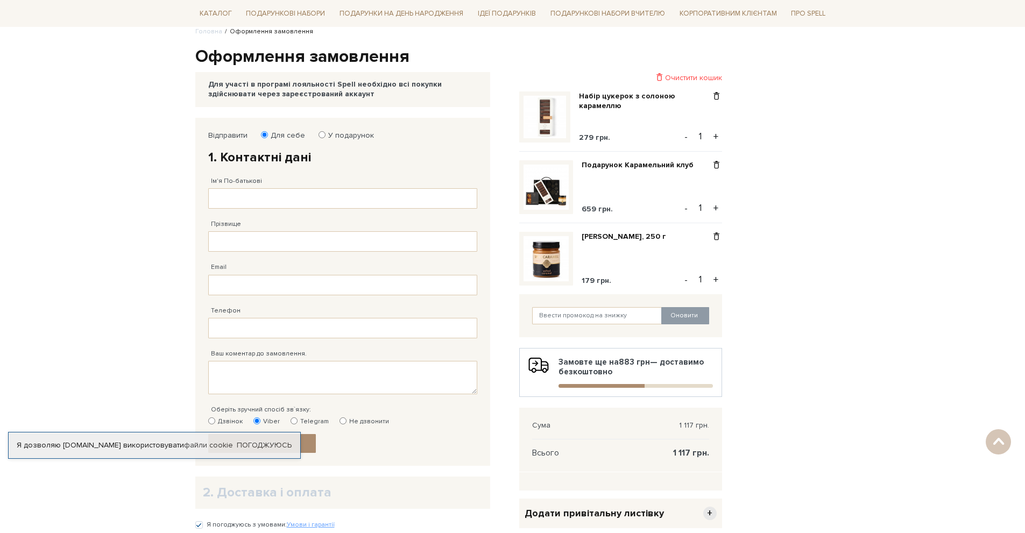
scroll to position [54, 0]
